Goal: Task Accomplishment & Management: Use online tool/utility

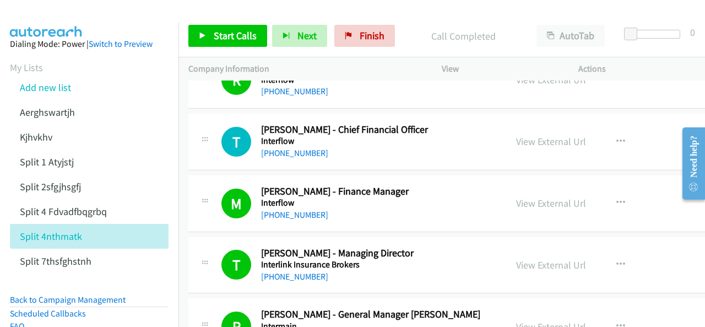
scroll to position [1819, 0]
drag, startPoint x: 510, startPoint y: 133, endPoint x: 289, endPoint y: 68, distance: 230.4
click at [516, 135] on link "View External Url" at bounding box center [551, 140] width 70 height 13
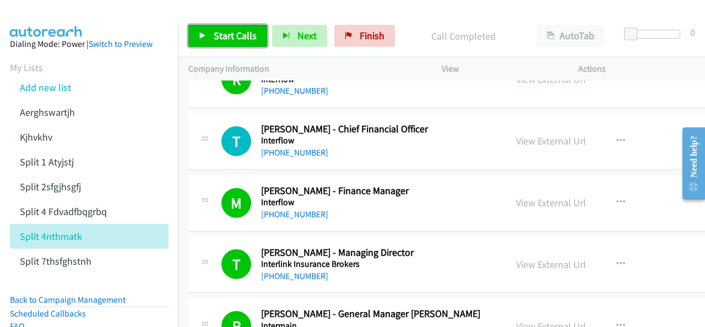
click at [220, 30] on span "Start Calls" at bounding box center [235, 35] width 43 height 13
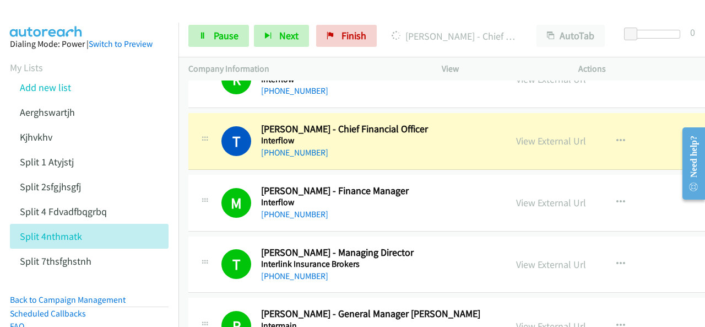
click at [52, 9] on img at bounding box center [46, 19] width 83 height 39
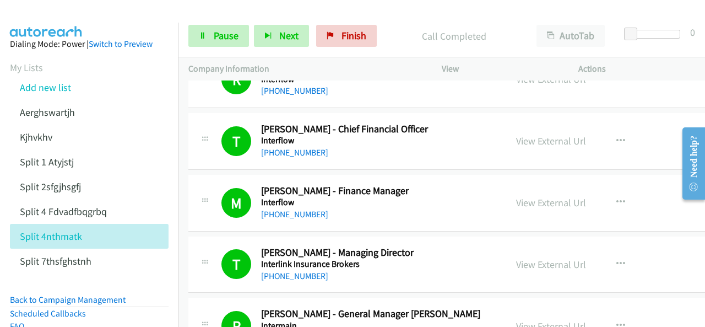
click at [56, 23] on aside "Dialing Mode: Power | Switch to Preview My Lists Add new list Aerghswartjh Kjhv…" at bounding box center [89, 229] width 179 height 412
click at [56, 15] on img at bounding box center [46, 19] width 83 height 39
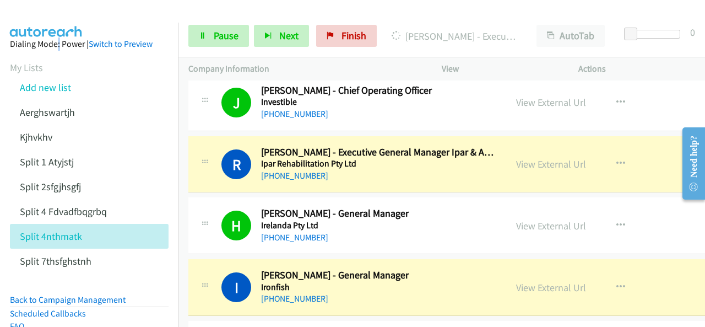
scroll to position [2590, 0]
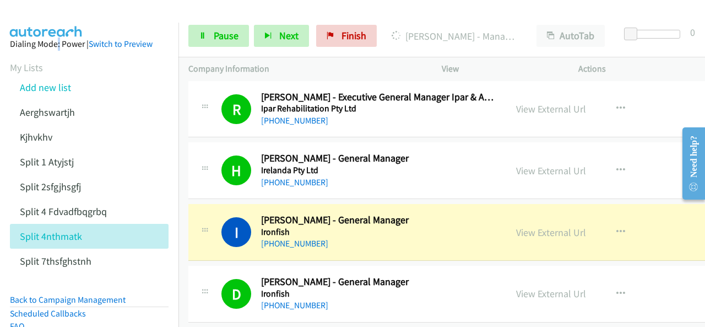
click at [30, 21] on img at bounding box center [46, 19] width 83 height 39
click at [41, 15] on img at bounding box center [46, 19] width 83 height 39
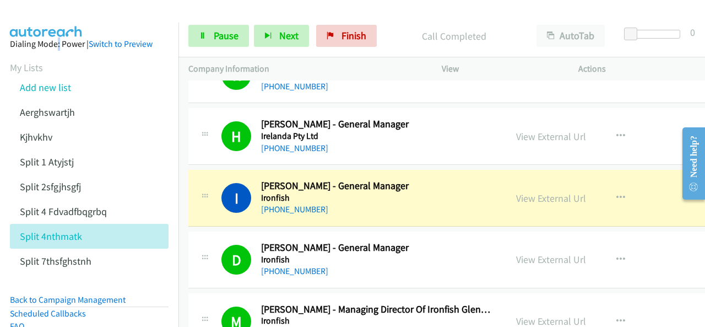
scroll to position [2645, 0]
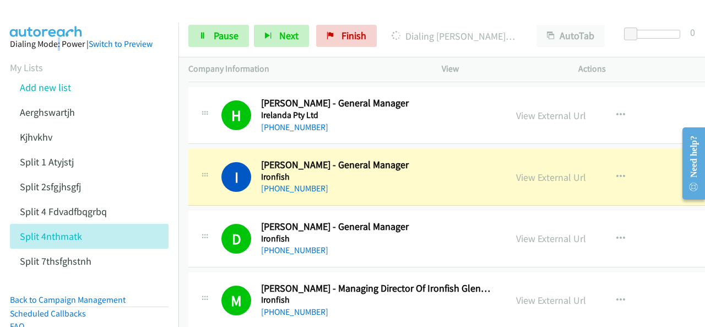
click at [89, 19] on div at bounding box center [347, 21] width 695 height 42
click at [67, 9] on img at bounding box center [46, 19] width 83 height 39
click at [516, 171] on link "View External Url" at bounding box center [551, 177] width 70 height 13
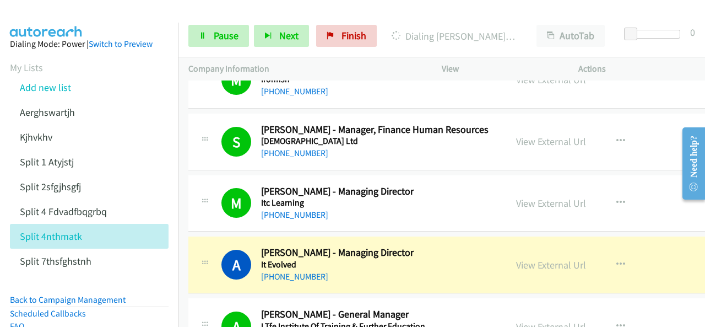
scroll to position [2921, 0]
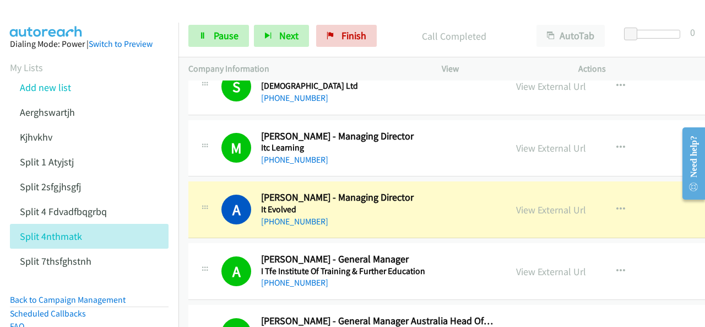
click at [32, 17] on img at bounding box center [46, 19] width 83 height 39
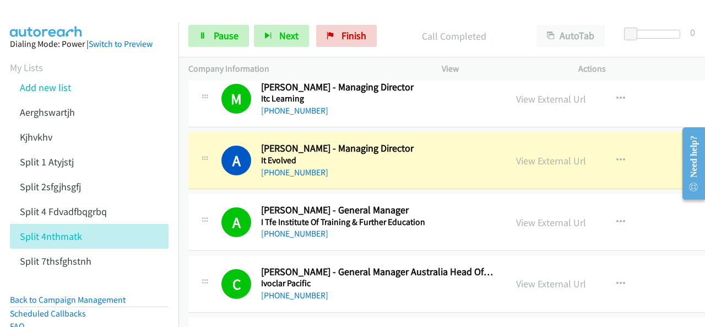
scroll to position [2976, 0]
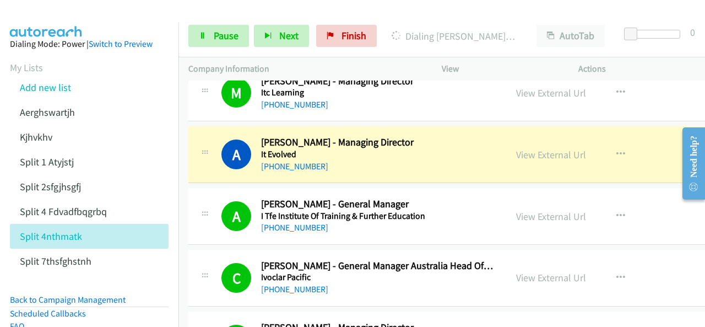
click at [52, 19] on img at bounding box center [46, 19] width 83 height 39
click at [217, 46] on link "Pause" at bounding box center [218, 36] width 61 height 22
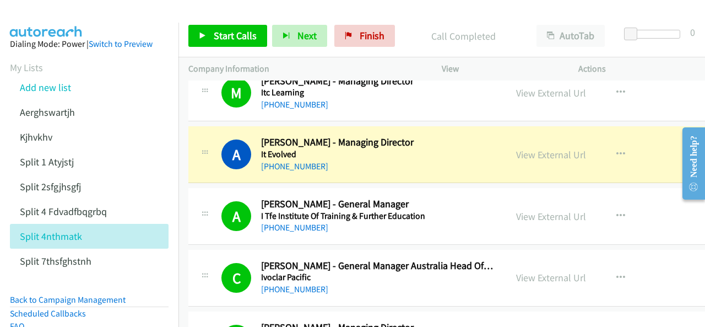
click at [44, 20] on img at bounding box center [46, 19] width 83 height 39
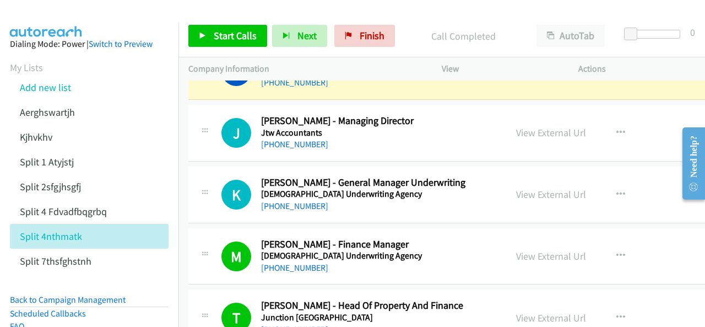
scroll to position [5345, 0]
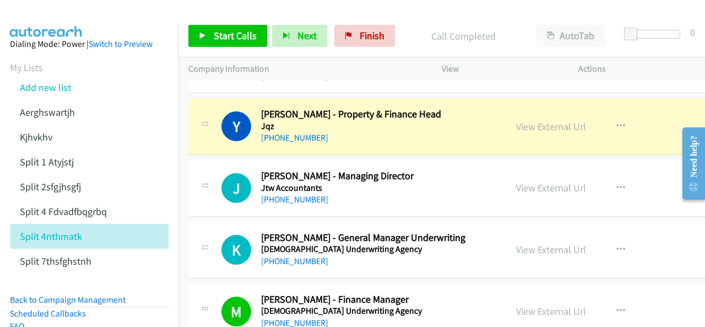
click at [51, 18] on img at bounding box center [46, 19] width 83 height 39
click at [516, 181] on link "View External Url" at bounding box center [551, 187] width 70 height 13
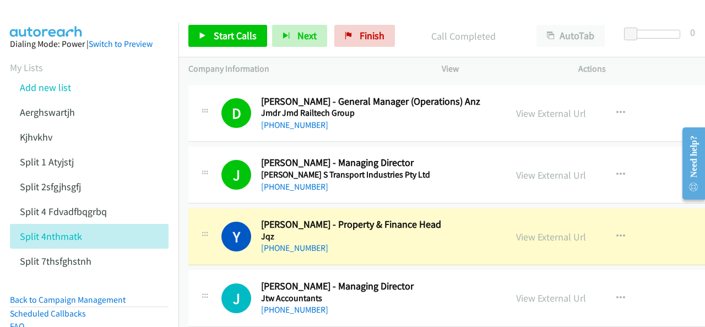
scroll to position [5290, 0]
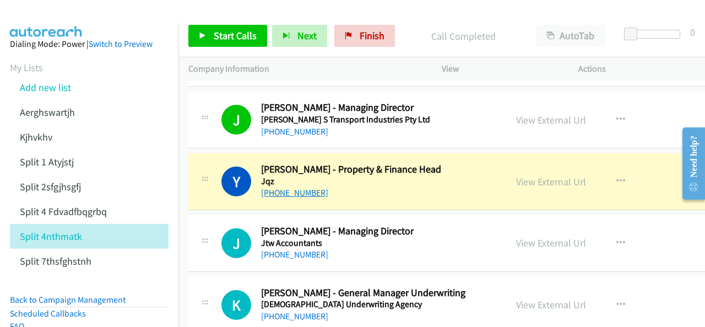
click at [288, 187] on link "[PHONE_NUMBER]" at bounding box center [294, 192] width 67 height 10
click at [57, 16] on img at bounding box center [46, 19] width 83 height 39
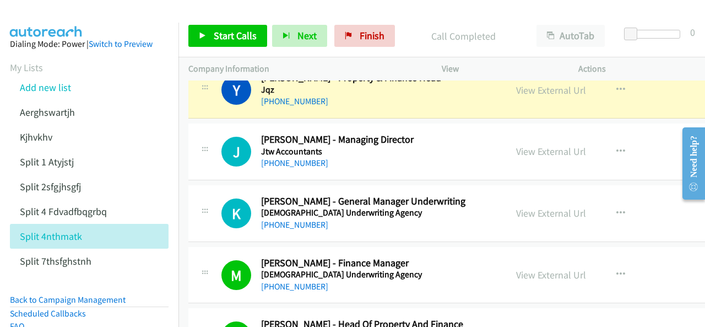
scroll to position [5401, 0]
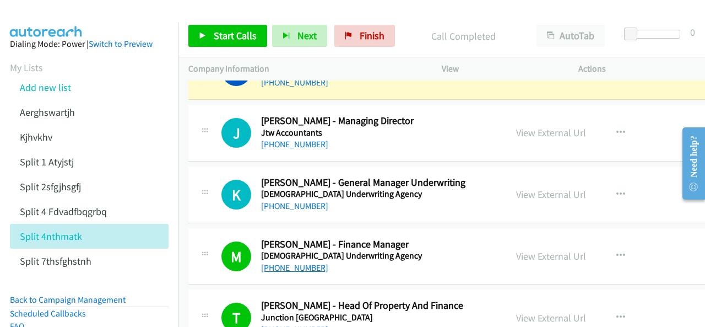
click at [292, 262] on link "[PHONE_NUMBER]" at bounding box center [294, 267] width 67 height 10
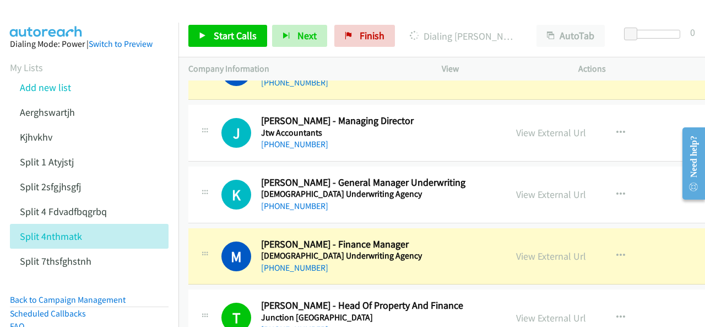
click at [54, 20] on img at bounding box center [46, 19] width 83 height 39
click at [516, 250] on link "View External Url" at bounding box center [551, 256] width 70 height 13
click at [53, 18] on img at bounding box center [46, 19] width 83 height 39
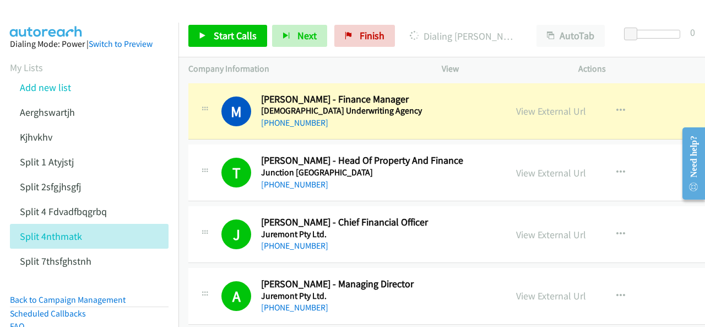
scroll to position [5566, 0]
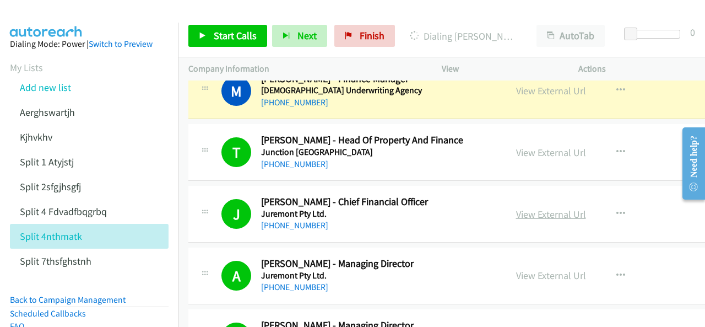
click at [516, 208] on link "View External Url" at bounding box center [551, 214] width 70 height 13
